Goal: Task Accomplishment & Management: Manage account settings

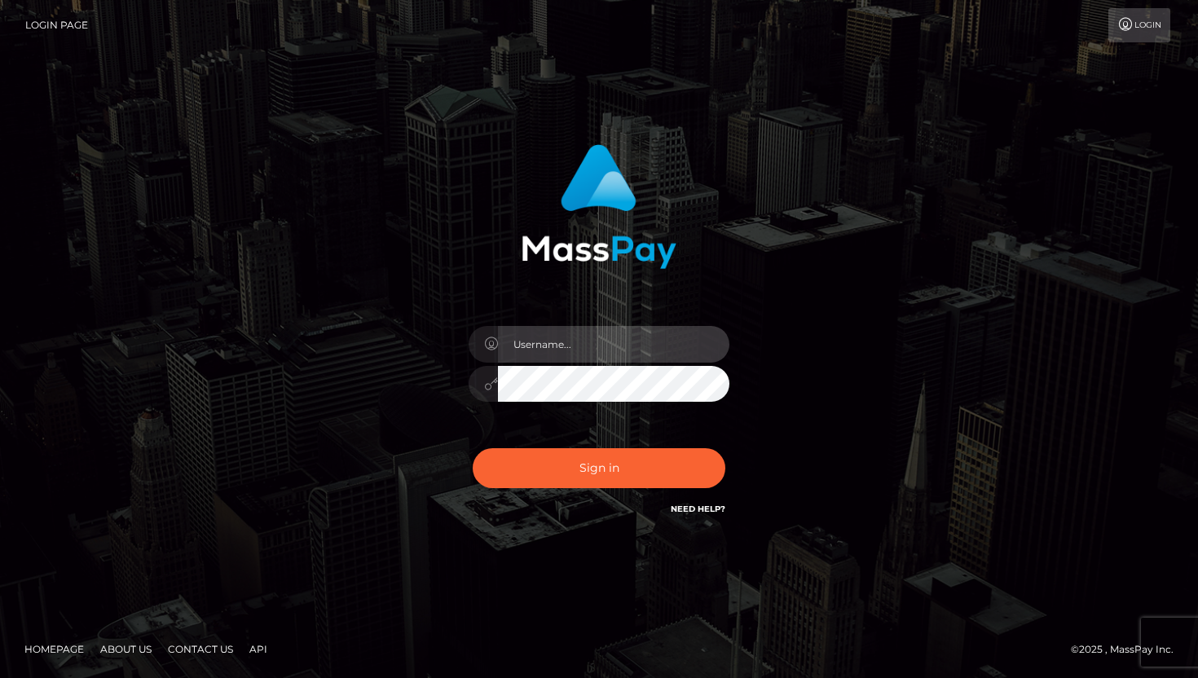
click at [547, 342] on input "text" at bounding box center [613, 344] width 231 height 37
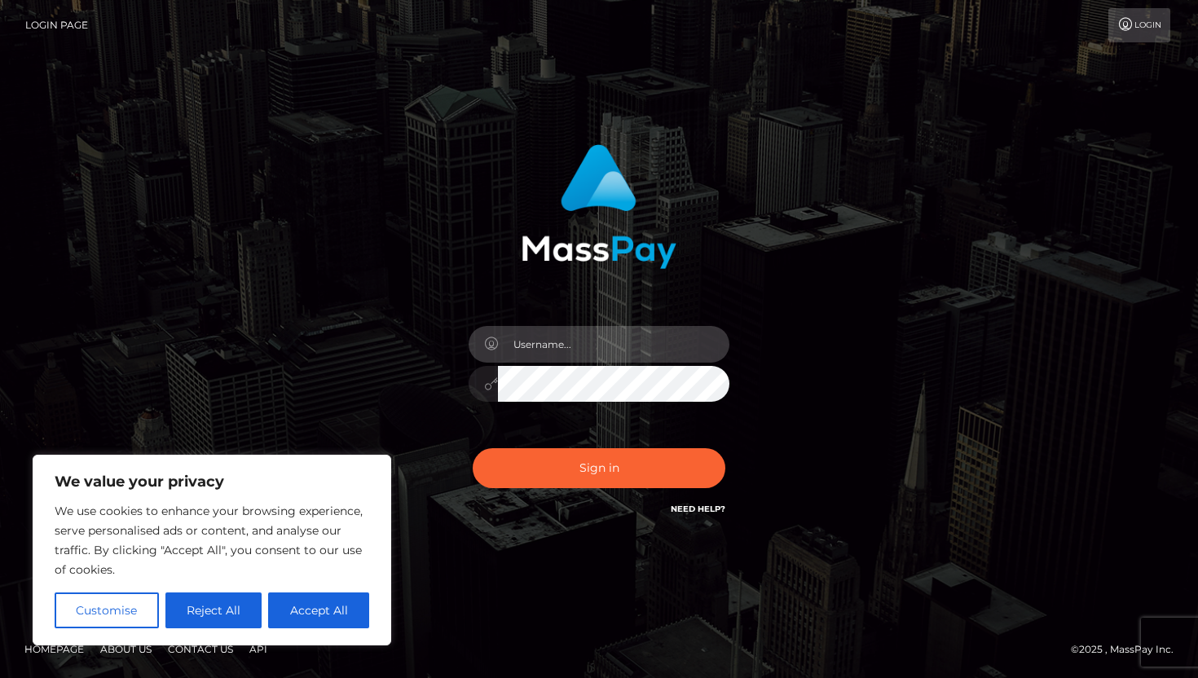
type input "nataliarbondarev@gmail.com"
click at [473, 448] on button "Sign in" at bounding box center [599, 468] width 253 height 40
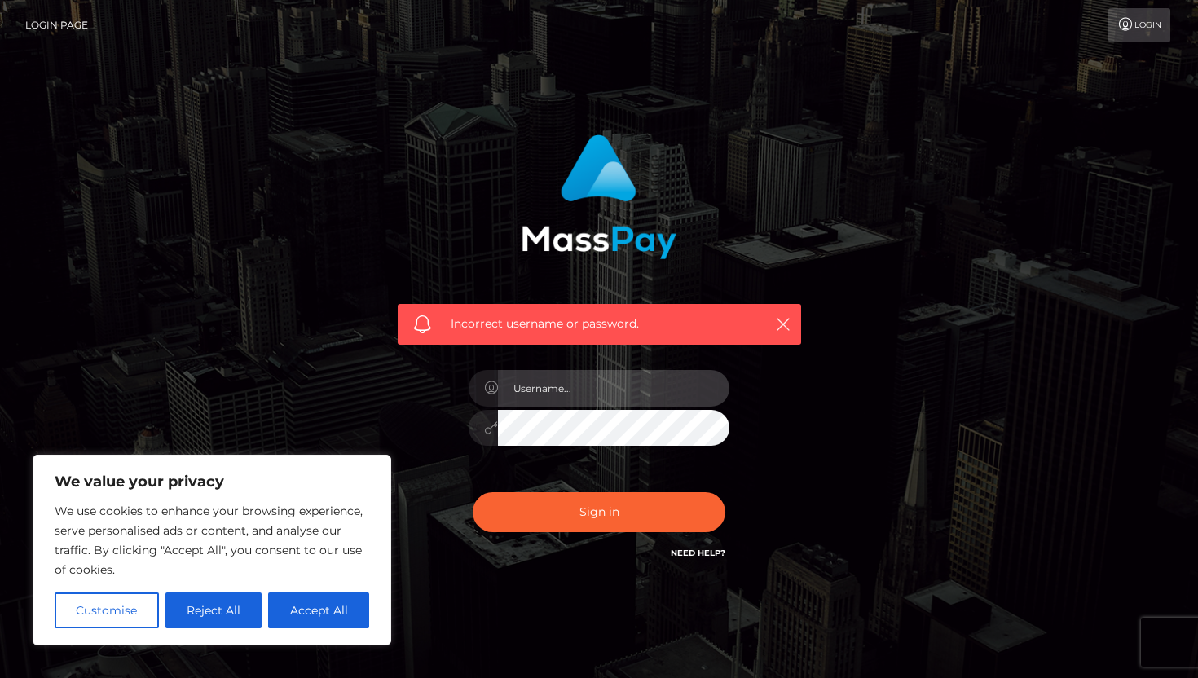
click at [626, 387] on input "text" at bounding box center [613, 388] width 231 height 37
type input "nataliarbondarev@gmail.com"
click at [473, 492] on button "Sign in" at bounding box center [599, 512] width 253 height 40
click at [704, 558] on h6 "Need Help?" at bounding box center [698, 552] width 55 height 14
click at [698, 551] on link "Need Help?" at bounding box center [698, 553] width 55 height 11
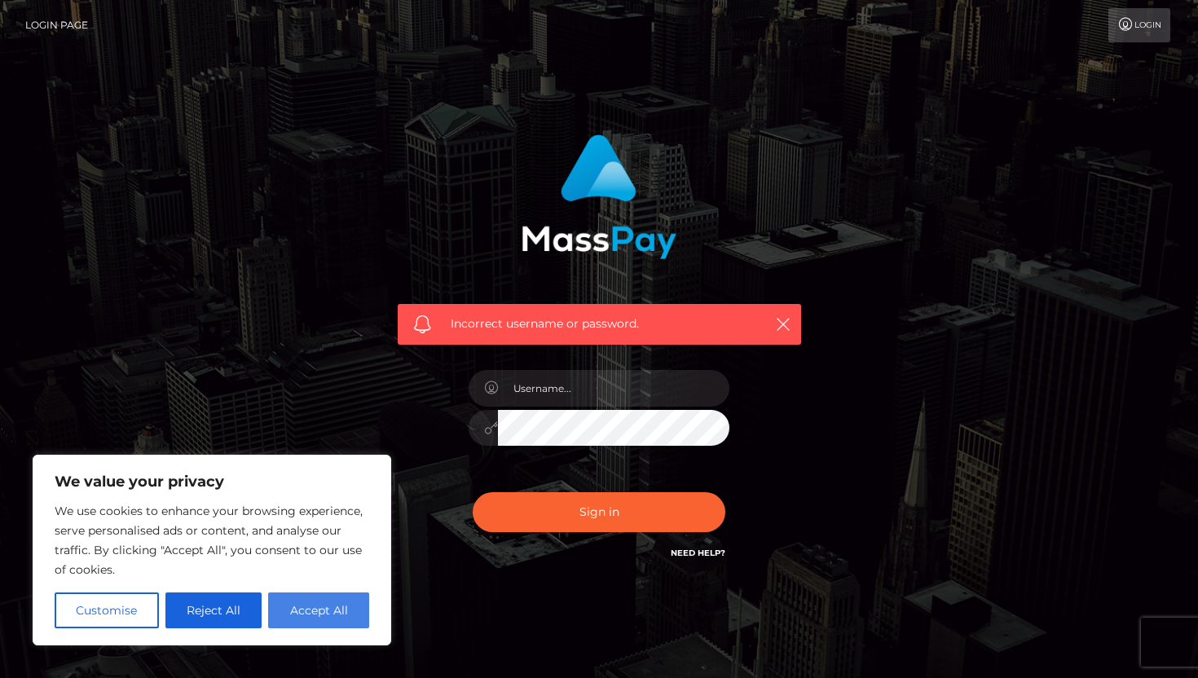
click at [344, 610] on button "Accept All" at bounding box center [318, 610] width 101 height 36
checkbox input "true"
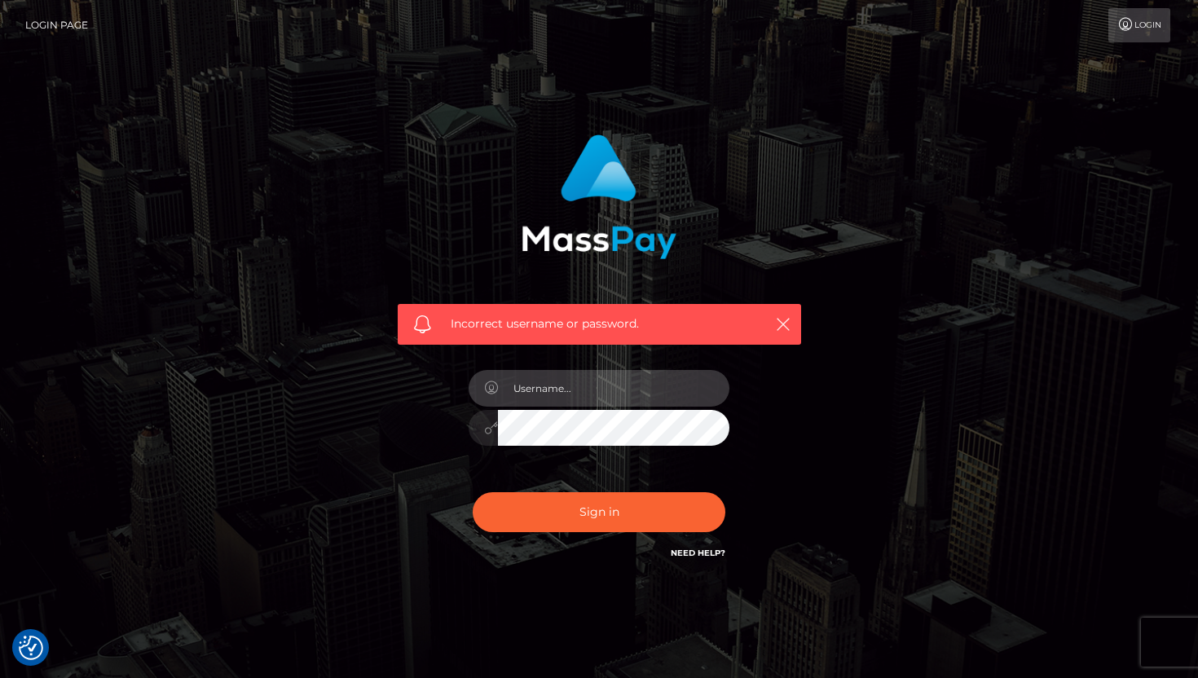
click at [561, 386] on input "text" at bounding box center [613, 388] width 231 height 37
type input "nataliabondarev"
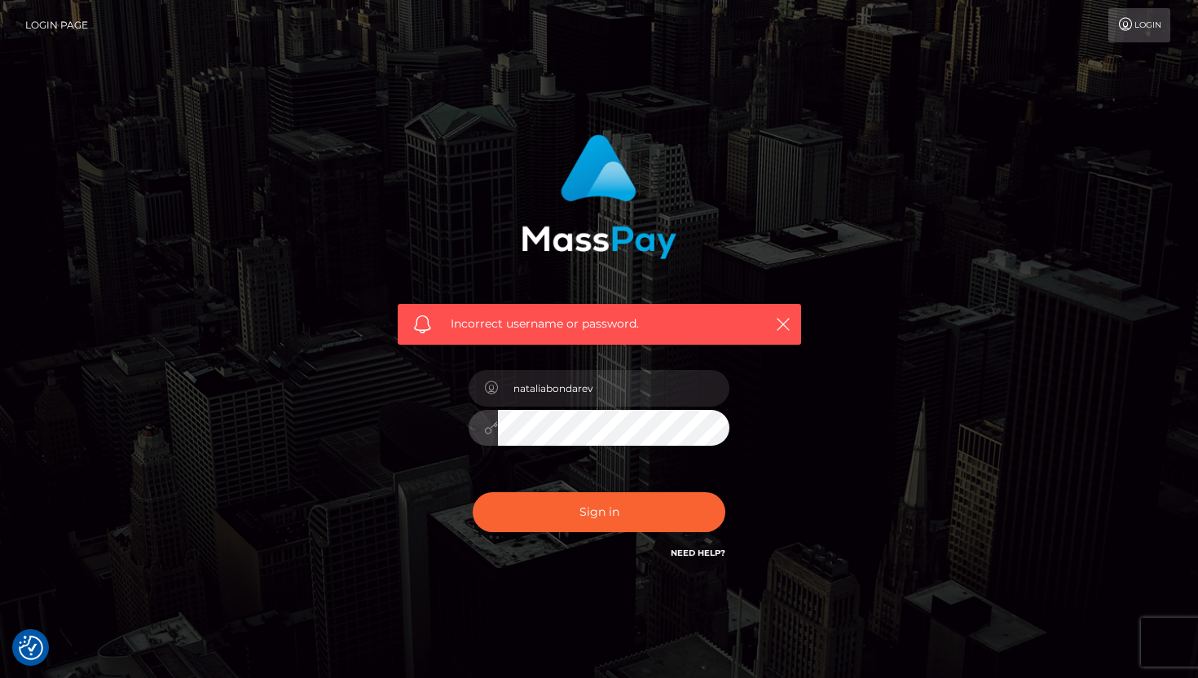
click at [473, 492] on button "Sign in" at bounding box center [599, 512] width 253 height 40
click at [637, 397] on input "text" at bounding box center [613, 388] width 231 height 37
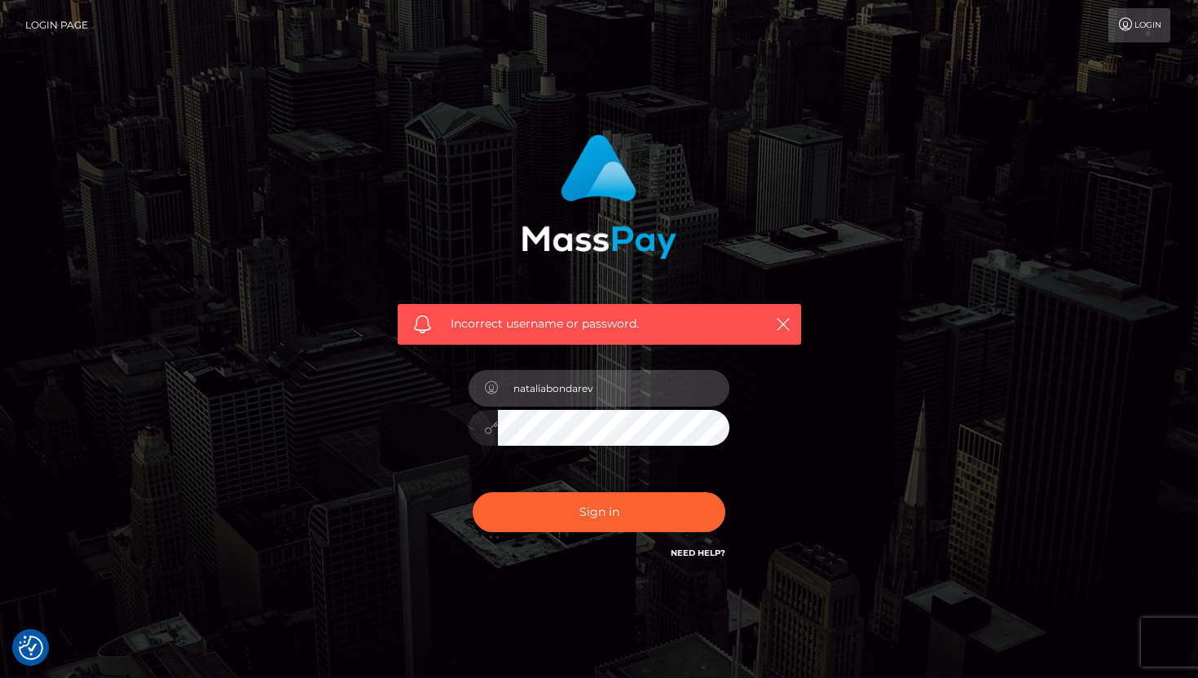
type input "nataliabondarev"
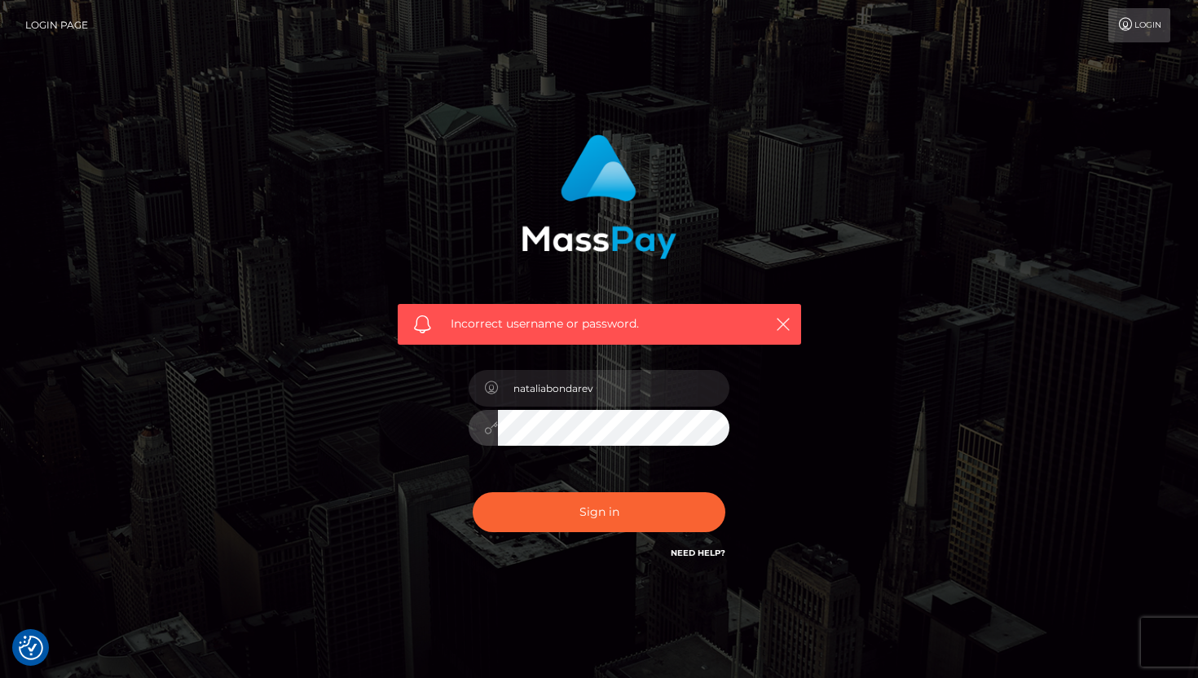
click at [473, 492] on button "Sign in" at bounding box center [599, 512] width 253 height 40
click at [711, 555] on link "Need Help?" at bounding box center [698, 553] width 55 height 11
click at [711, 552] on link "Need Help?" at bounding box center [698, 553] width 55 height 11
click at [1156, 19] on link "Login" at bounding box center [1139, 25] width 62 height 34
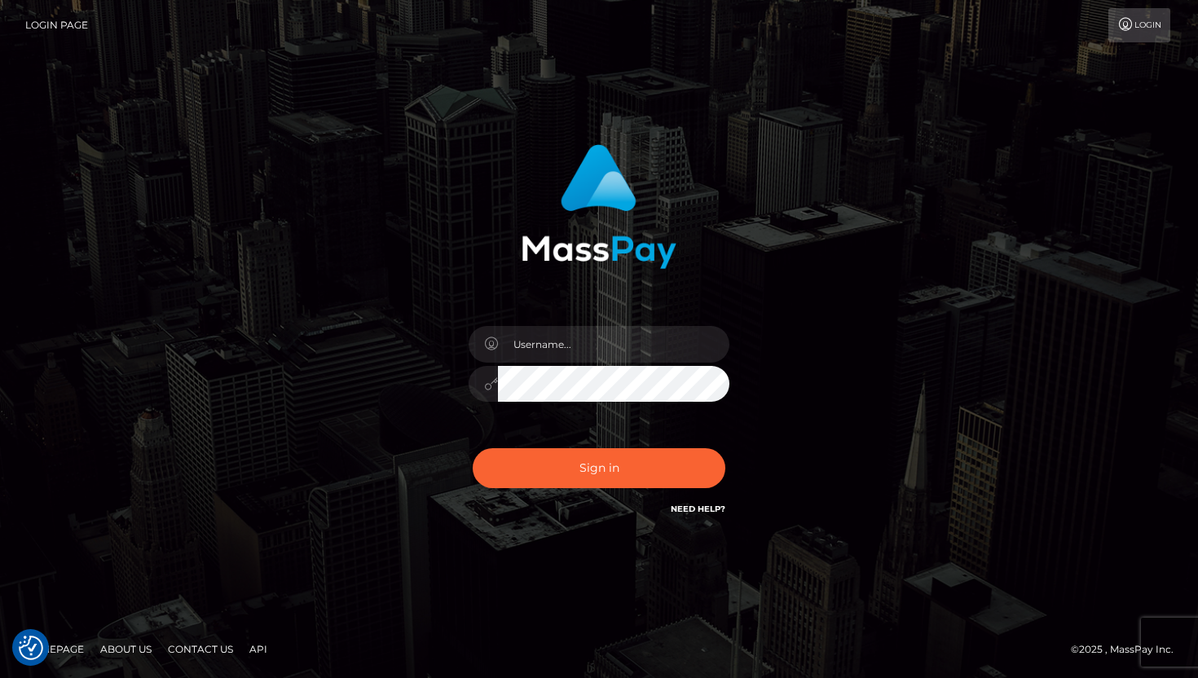
click at [1142, 35] on link "Login" at bounding box center [1139, 25] width 62 height 34
click at [689, 516] on div "Need Help?" at bounding box center [698, 511] width 55 height 20
click at [691, 508] on link "Need Help?" at bounding box center [698, 509] width 55 height 11
click at [68, 27] on link "Login Page" at bounding box center [56, 25] width 63 height 34
click at [630, 345] on input "text" at bounding box center [613, 344] width 231 height 37
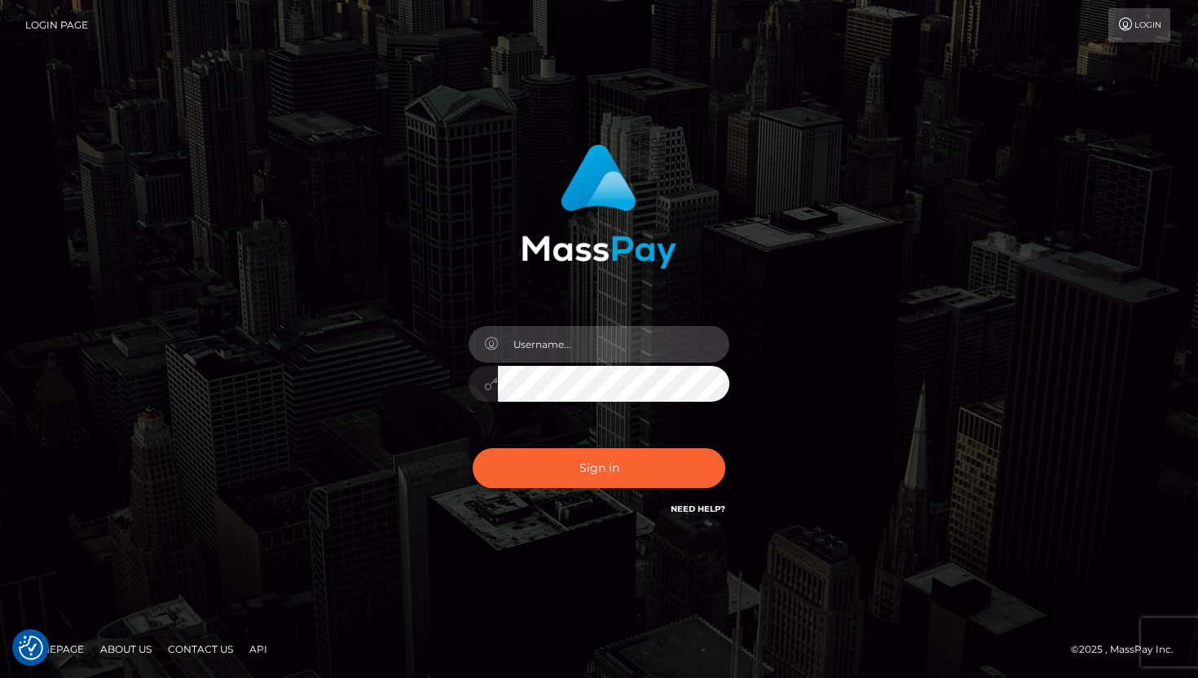
type input "[EMAIL_ADDRESS][DOMAIN_NAME]"
click at [473, 448] on button "Sign in" at bounding box center [599, 468] width 253 height 40
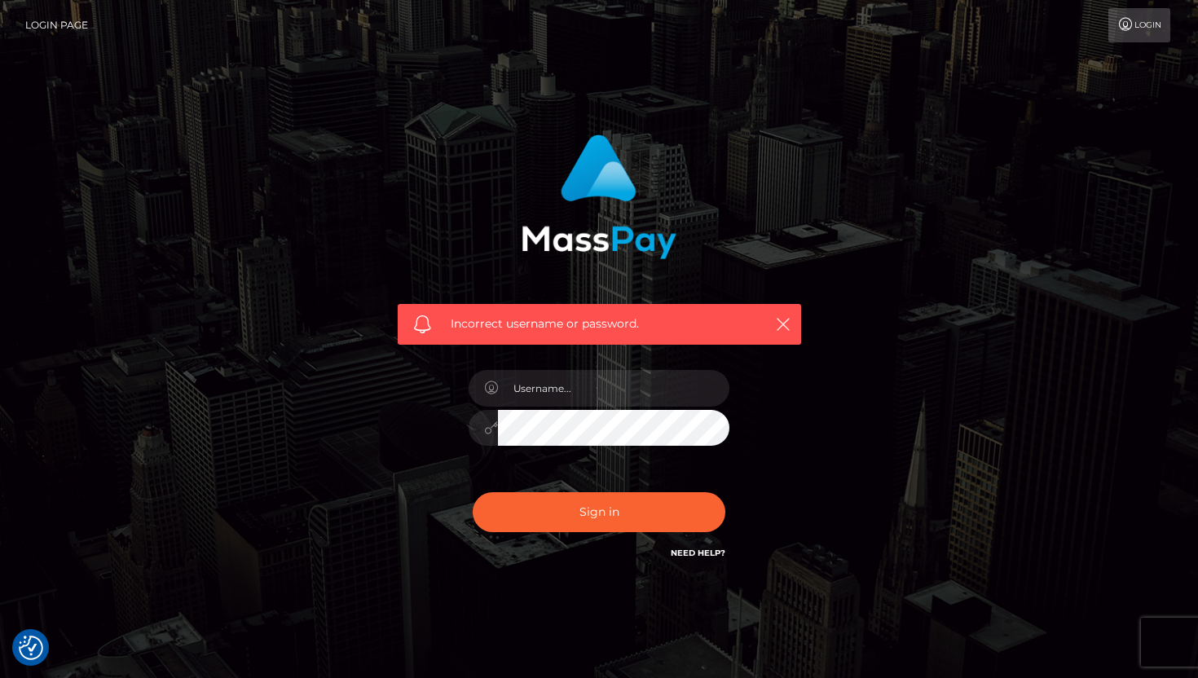
click at [648, 361] on div at bounding box center [598, 420] width 285 height 125
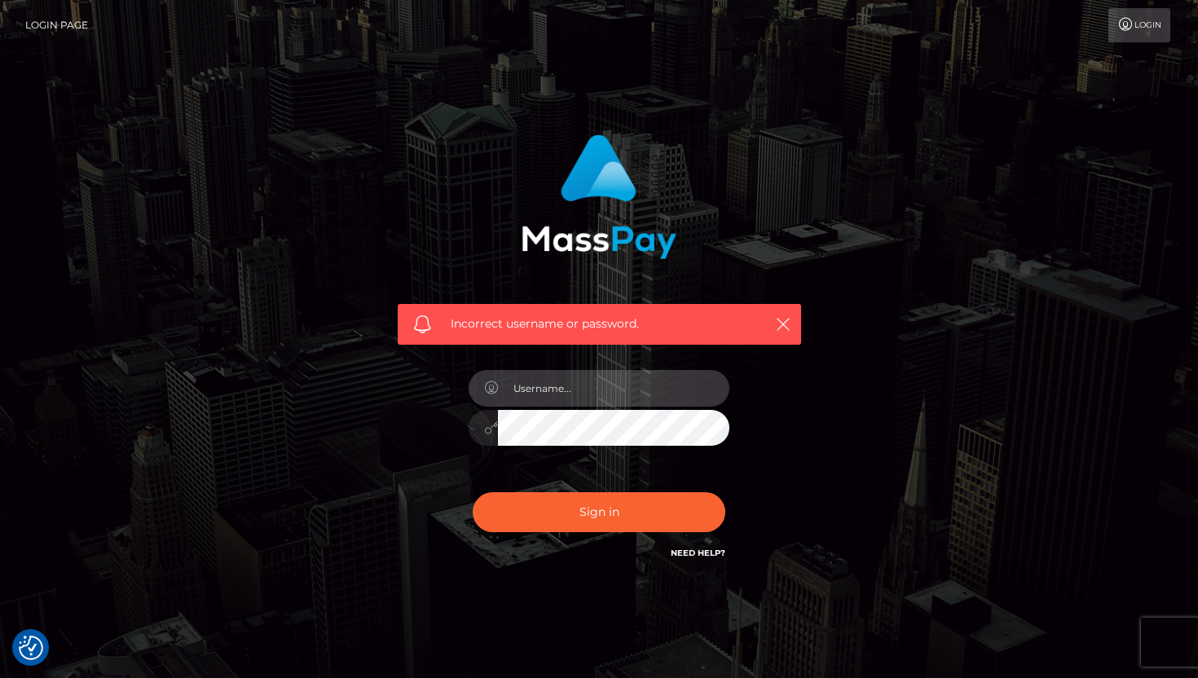
click at [644, 396] on input "text" at bounding box center [613, 388] width 231 height 37
click at [709, 552] on link "Need Help?" at bounding box center [698, 553] width 55 height 11
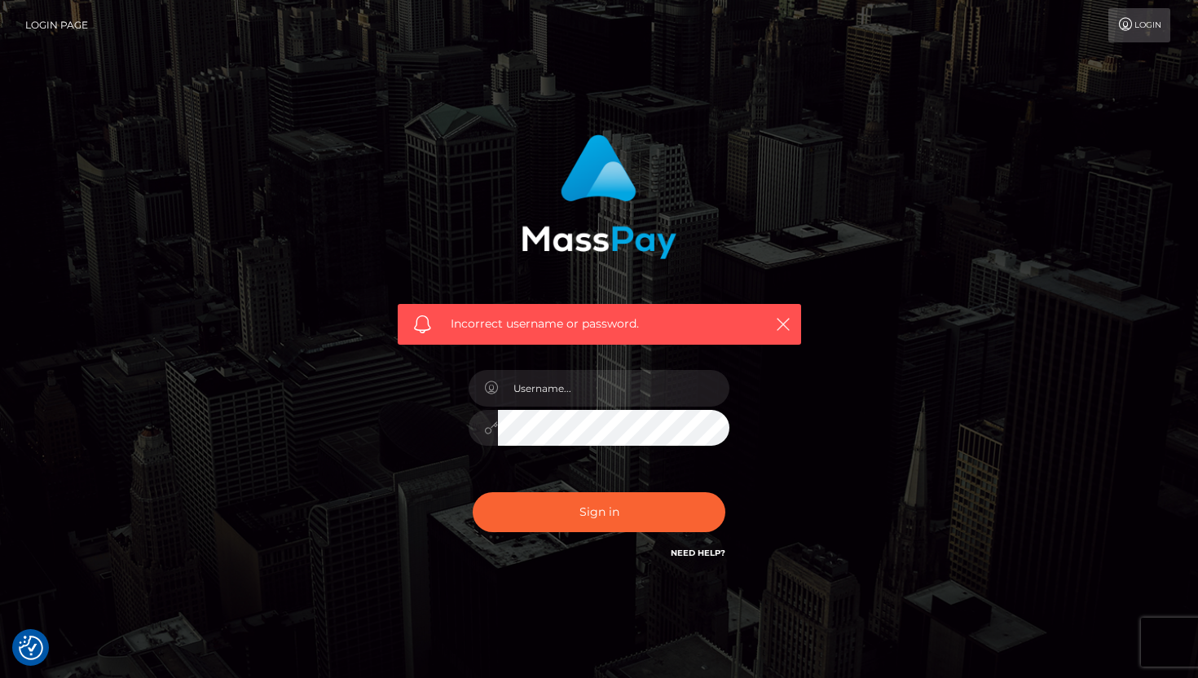
click at [711, 552] on link "Need Help?" at bounding box center [698, 553] width 55 height 11
click at [786, 309] on div "Incorrect username or password." at bounding box center [599, 324] width 403 height 41
click at [782, 326] on icon "button" at bounding box center [783, 324] width 16 height 16
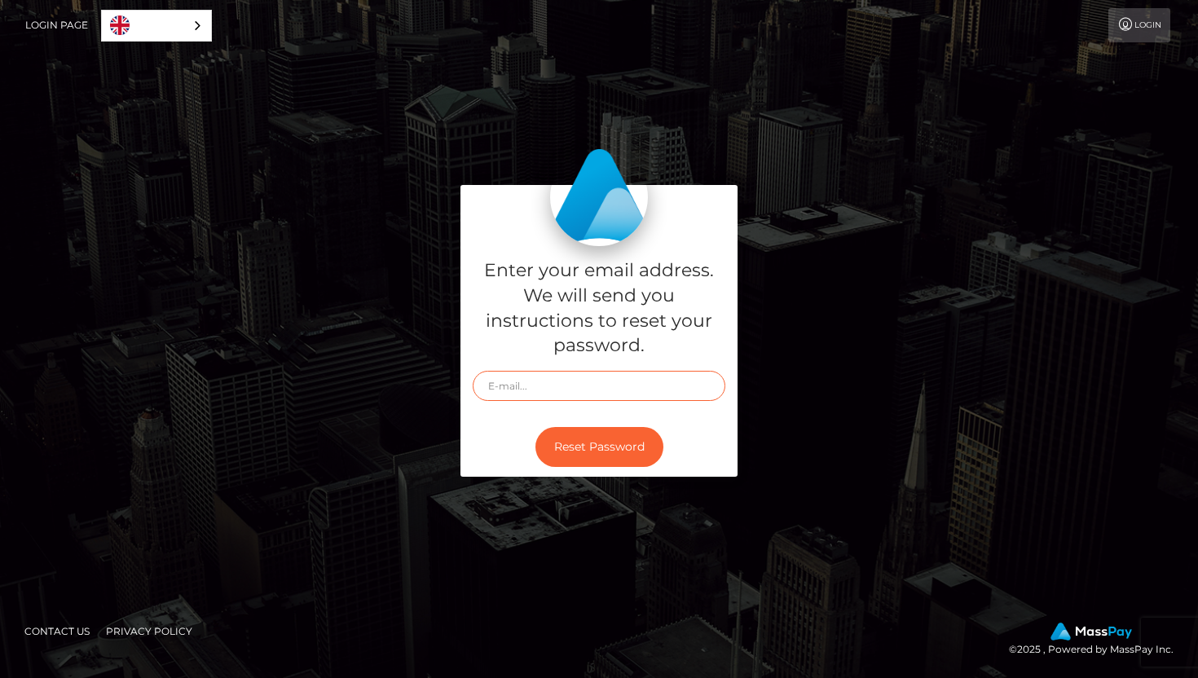
click at [637, 375] on input "text" at bounding box center [599, 386] width 253 height 30
type input "nataliarbondarev@gmail.com"
click at [610, 447] on button "Reset Password" at bounding box center [599, 447] width 128 height 40
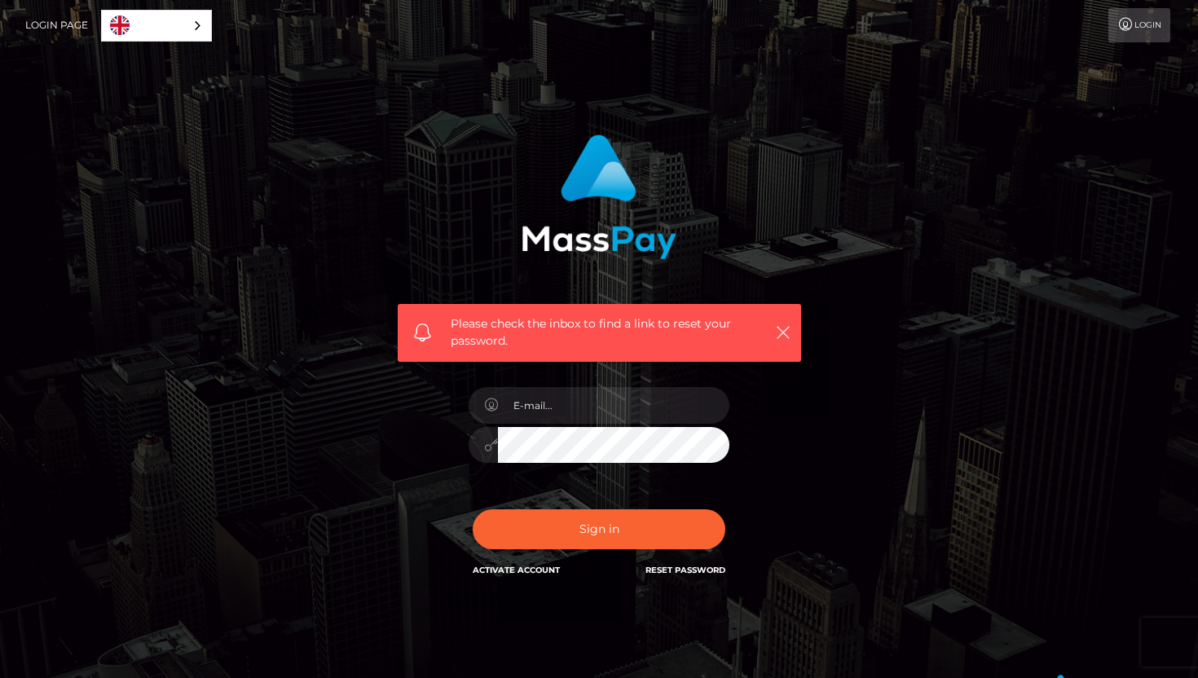
click at [693, 568] on link "Reset Password" at bounding box center [685, 570] width 80 height 11
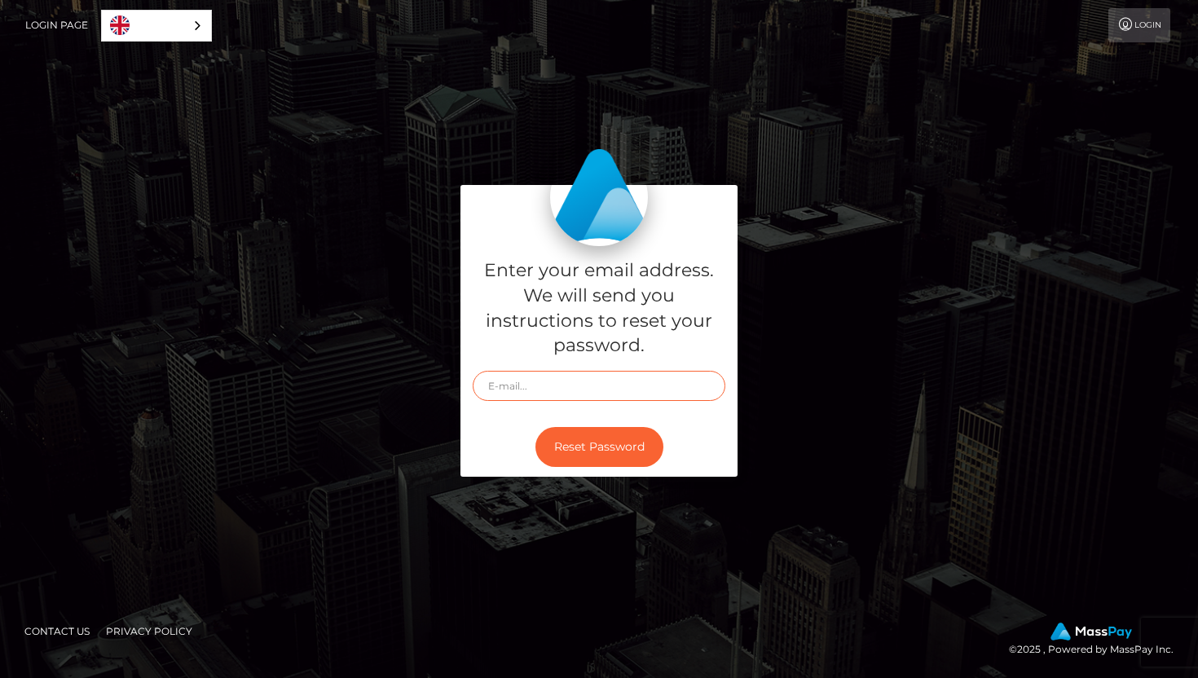
click at [609, 377] on input "text" at bounding box center [599, 386] width 253 height 30
type input "[EMAIL_ADDRESS][DOMAIN_NAME]"
click at [623, 440] on button "Reset Password" at bounding box center [599, 447] width 128 height 40
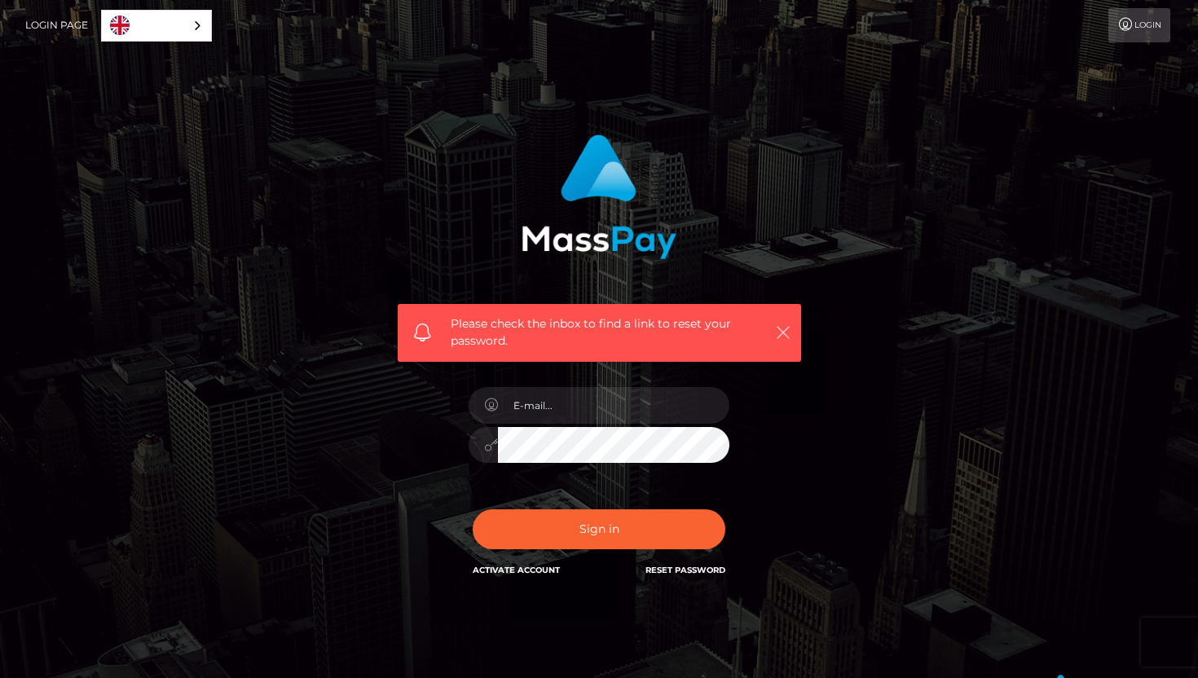
click at [785, 323] on button "button" at bounding box center [782, 332] width 20 height 20
click at [788, 328] on icon "button" at bounding box center [783, 332] width 16 height 16
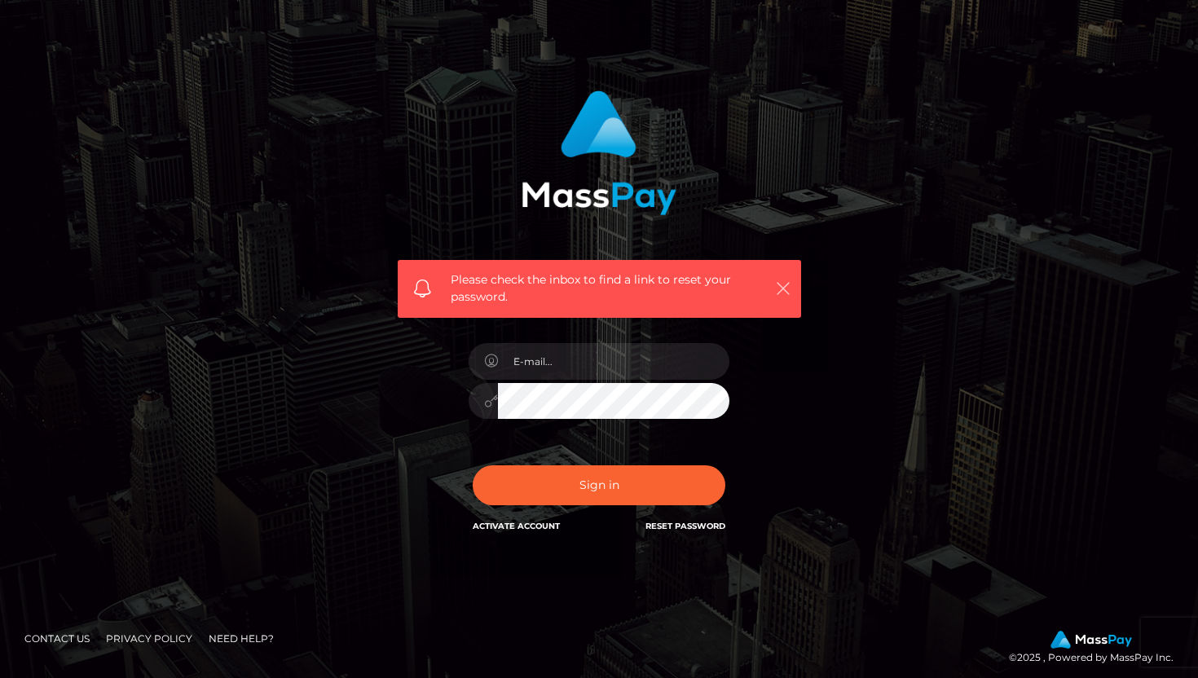
scroll to position [52, 0]
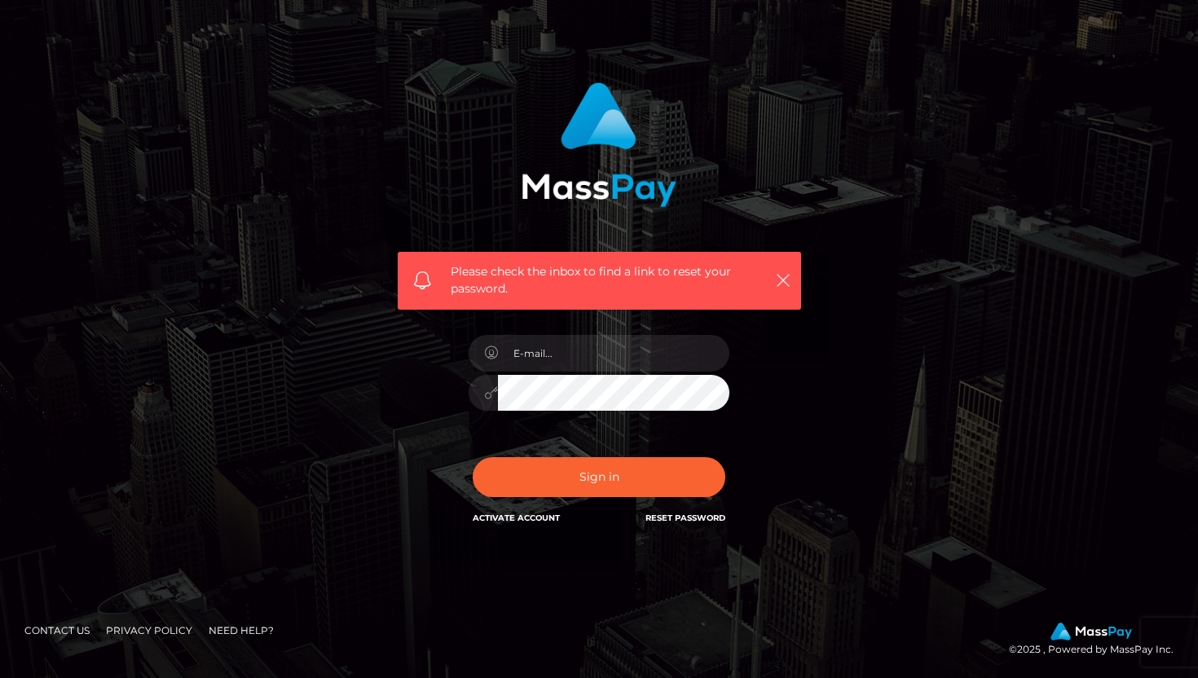
click at [698, 505] on div "Sign in Activate Account Reset Password" at bounding box center [598, 483] width 285 height 73
click at [693, 513] on link "Reset Password" at bounding box center [685, 518] width 80 height 11
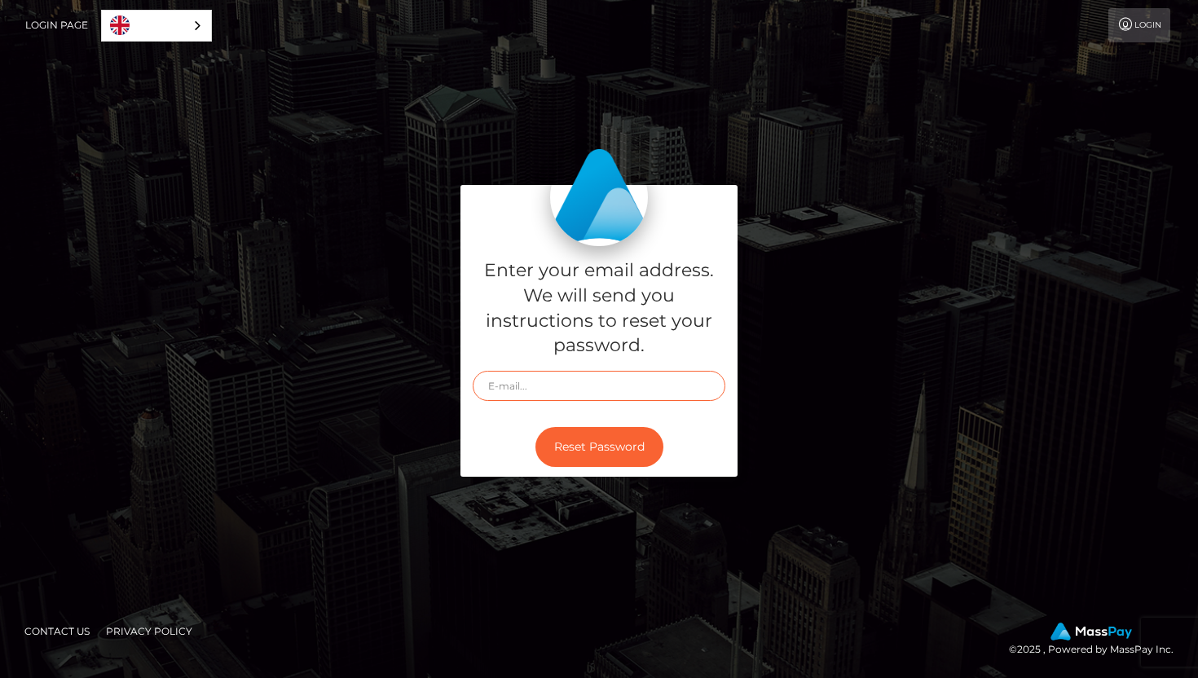
click at [689, 389] on input "text" at bounding box center [599, 386] width 253 height 30
type input "[EMAIL_ADDRESS][DOMAIN_NAME]"
click at [622, 441] on button "Reset Password" at bounding box center [599, 447] width 128 height 40
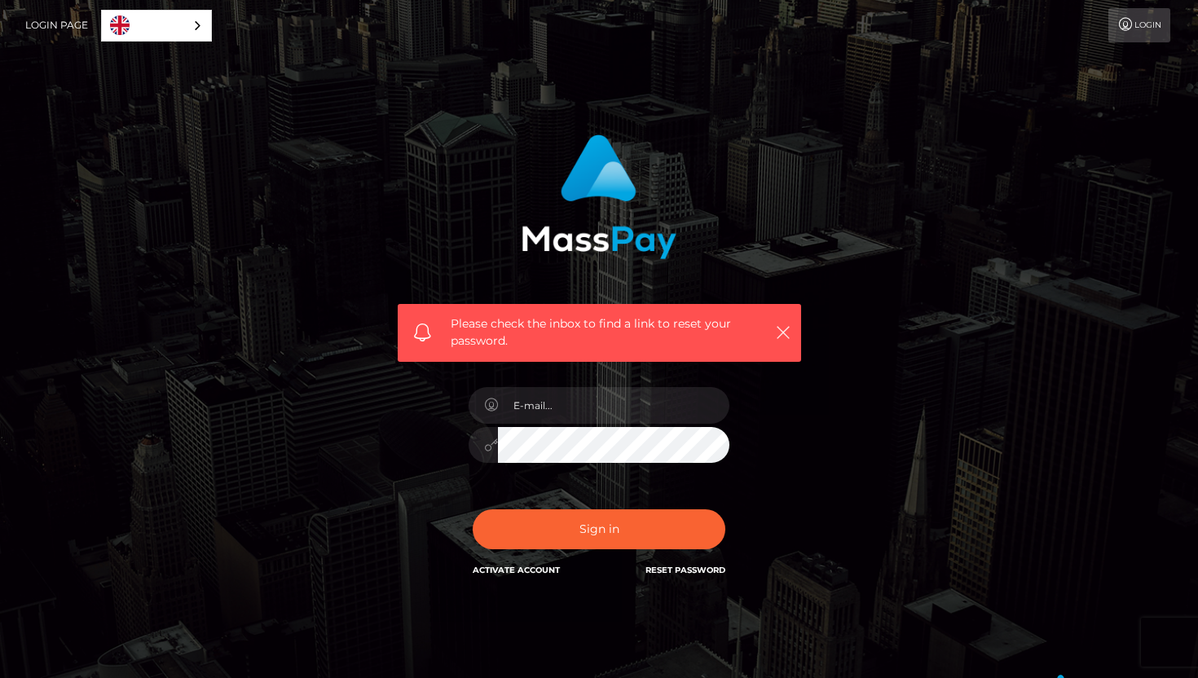
click at [178, 24] on link "English" at bounding box center [156, 26] width 109 height 30
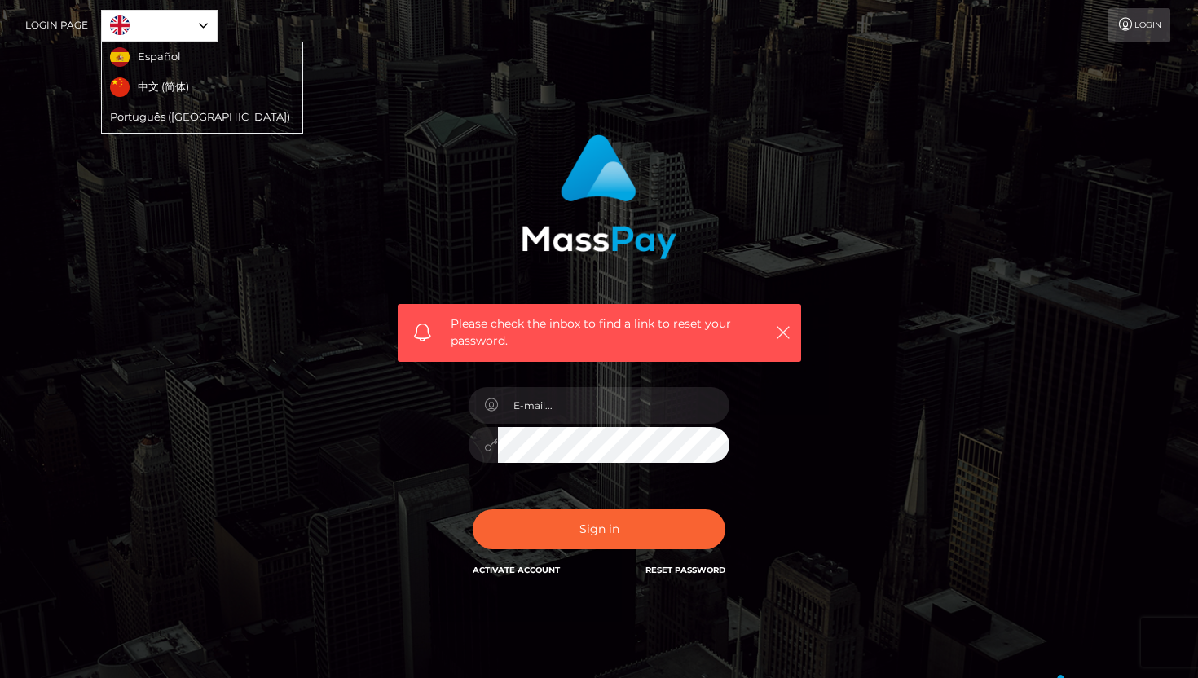
click at [229, 171] on div "Please check the inbox to find a link to reset your password. In order to prote…" at bounding box center [598, 365] width 929 height 486
